Goal: Task Accomplishment & Management: Complete application form

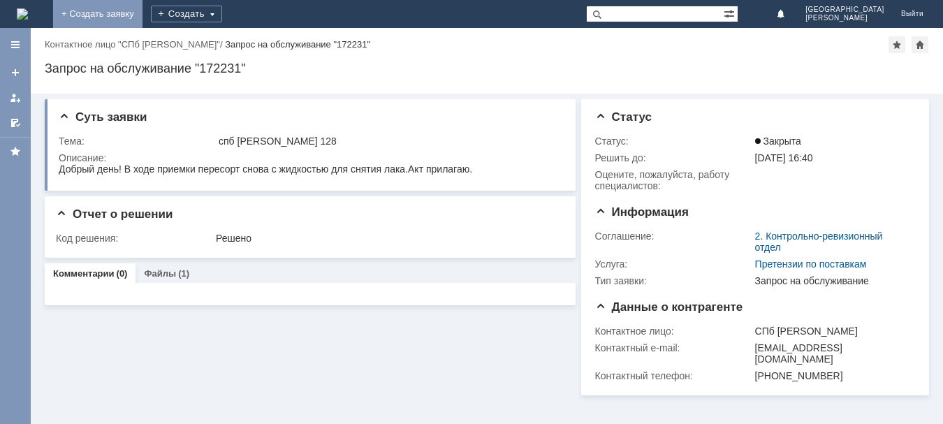
click at [143, 12] on link "+ Создать заявку" at bounding box center [97, 14] width 89 height 28
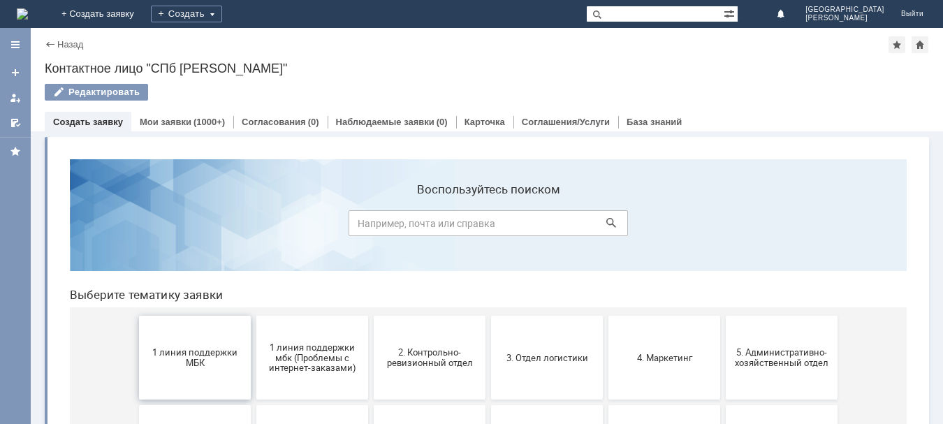
click at [191, 343] on button "1 линия поддержки МБК" at bounding box center [195, 358] width 112 height 84
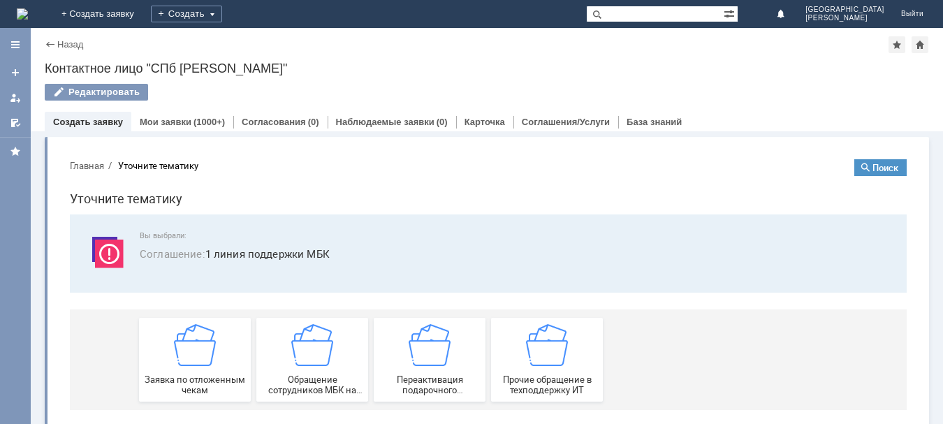
click at [191, 343] on img at bounding box center [195, 345] width 42 height 42
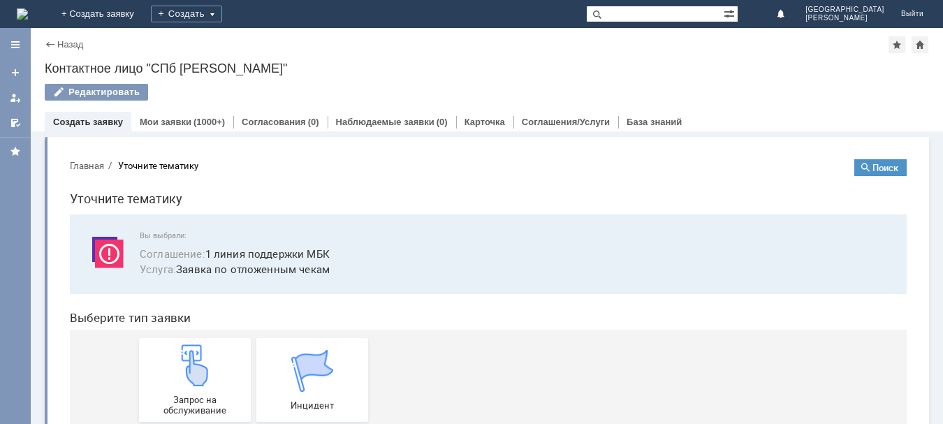
click at [191, 343] on link "Запрос на обслуживание" at bounding box center [195, 380] width 112 height 84
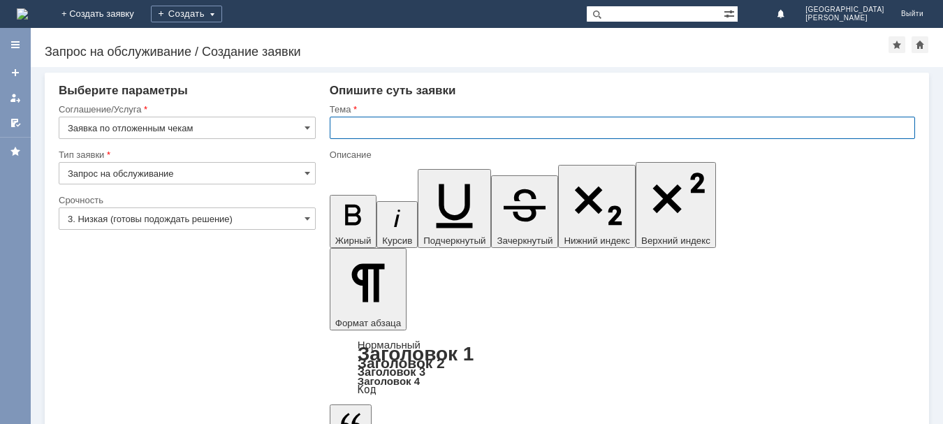
click at [353, 129] on input "text" at bounding box center [622, 128] width 585 height 22
type input "СПБ [PERSON_NAME] 128"
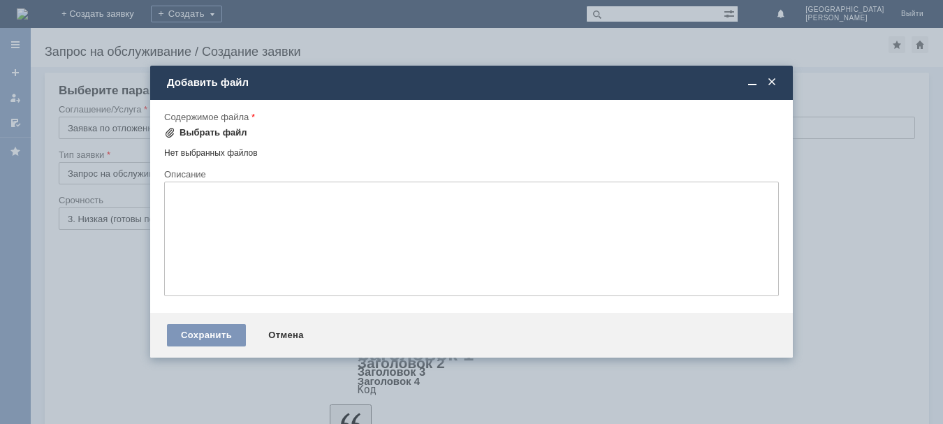
click at [233, 136] on div "Выбрать файл" at bounding box center [214, 132] width 68 height 11
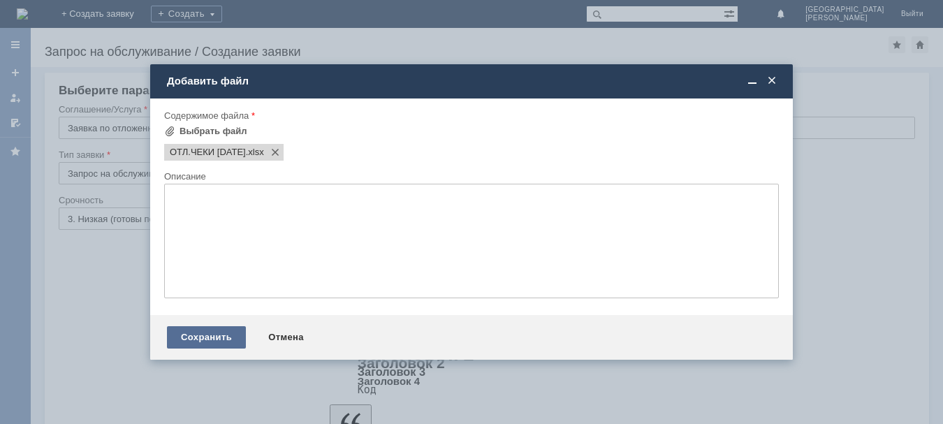
click at [230, 330] on div "Сохранить" at bounding box center [206, 337] width 79 height 22
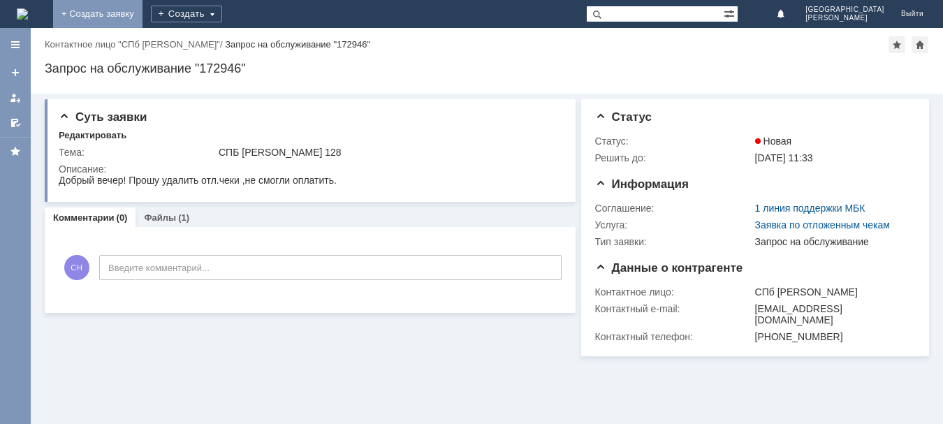
click at [143, 8] on link "+ Создать заявку" at bounding box center [97, 14] width 89 height 28
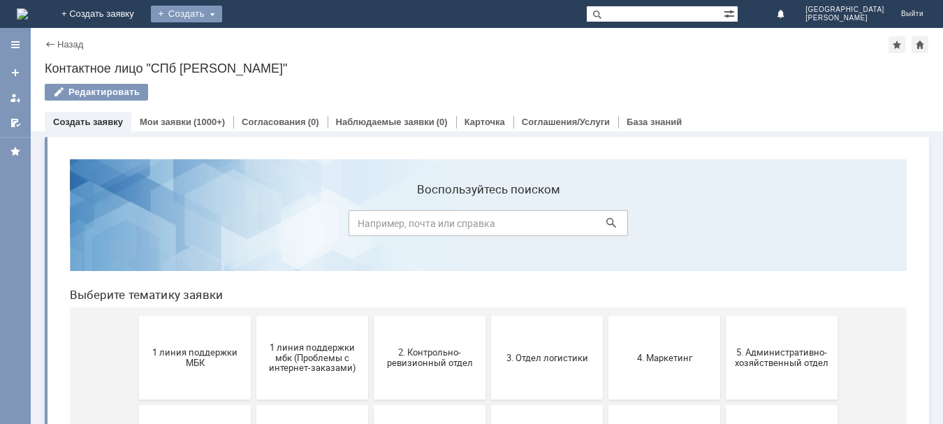
click at [222, 16] on div "Создать" at bounding box center [186, 14] width 71 height 17
click at [260, 41] on link "Заявка" at bounding box center [207, 42] width 106 height 17
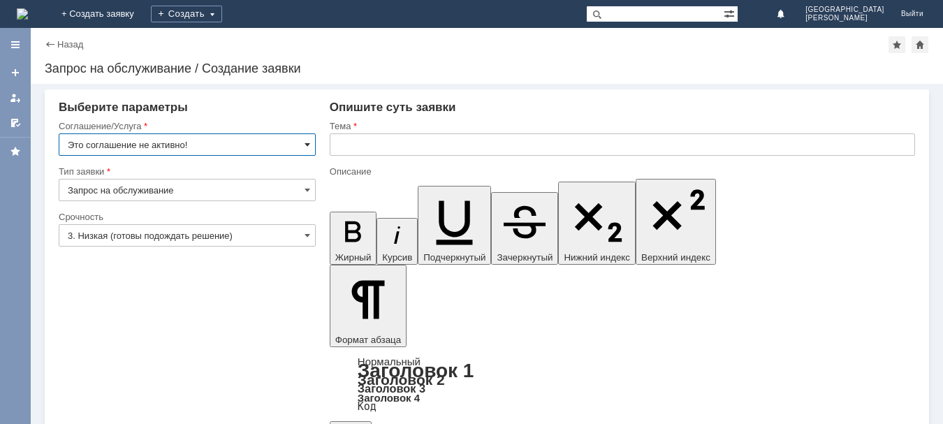
click at [307, 143] on span at bounding box center [308, 144] width 6 height 11
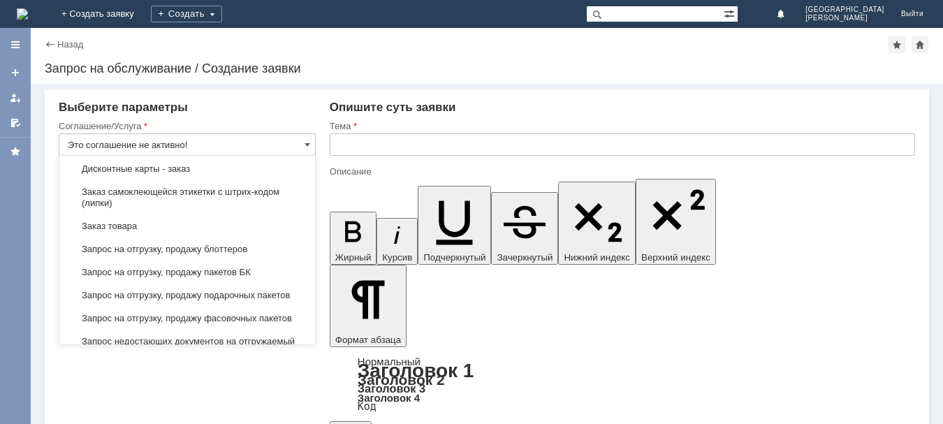
scroll to position [419, 0]
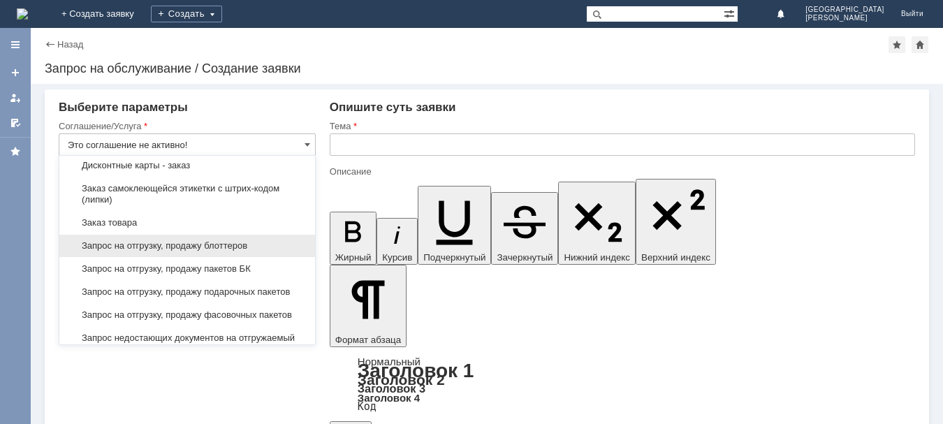
click at [233, 251] on span "Запрос на отгрузку, продажу блоттеров" at bounding box center [187, 245] width 239 height 11
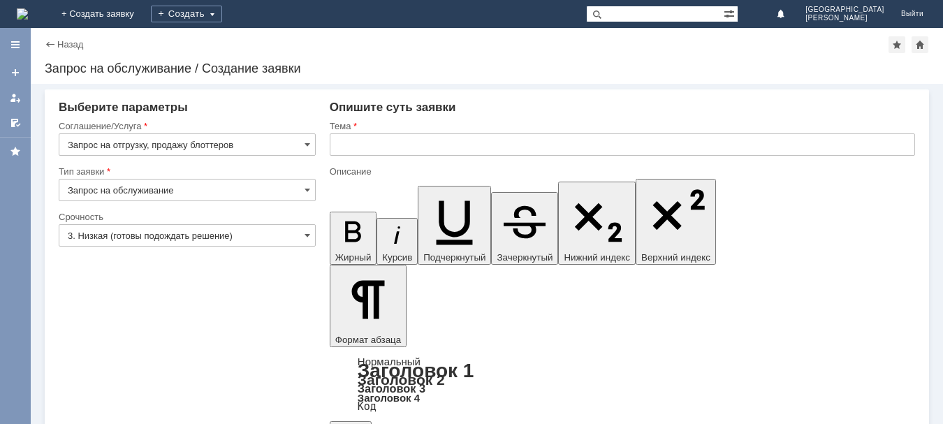
type input "Запрос на отгрузку, продажу блоттеров"
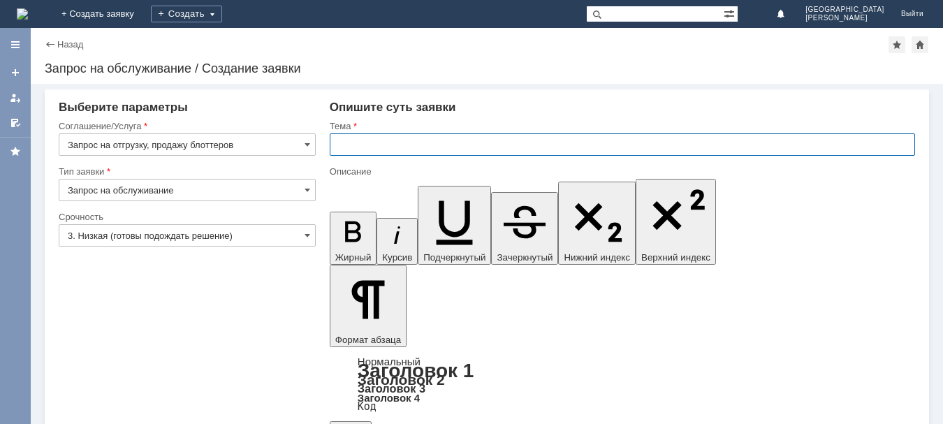
click at [423, 145] on input "text" at bounding box center [622, 144] width 585 height 22
click at [405, 145] on input "СПБ [PERSON_NAME] ё128" at bounding box center [622, 144] width 585 height 22
type input "СПБ [PERSON_NAME] 128"
